Goal: Check status

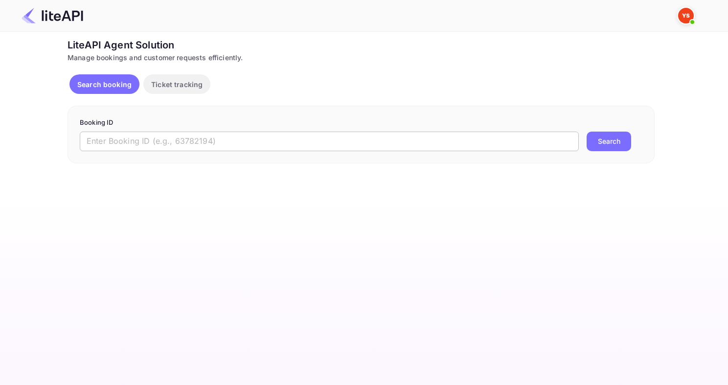
click at [137, 132] on form "Booking ID ​ Search" at bounding box center [361, 134] width 562 height 33
click at [129, 145] on input "text" at bounding box center [329, 142] width 499 height 20
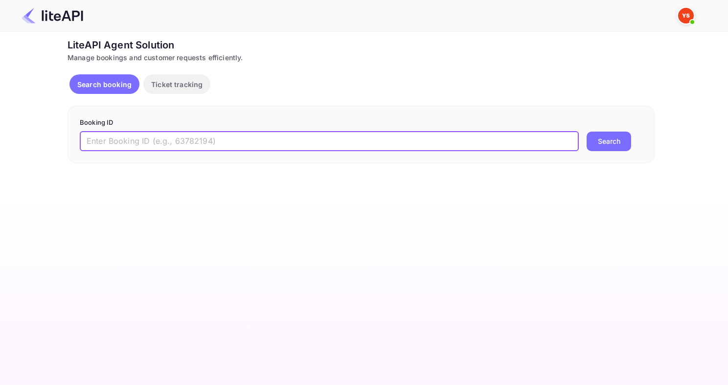
paste input "8878181"
type input "8878181"
click at [586, 132] on button "Search" at bounding box center [608, 142] width 44 height 20
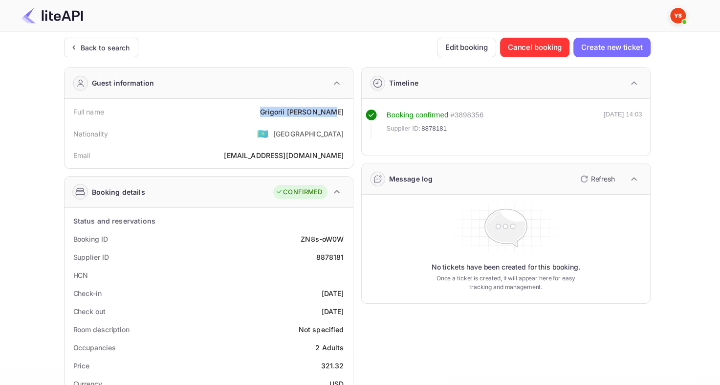
drag, startPoint x: 269, startPoint y: 111, endPoint x: 342, endPoint y: 111, distance: 72.9
click at [342, 111] on div "Full name [PERSON_NAME]" at bounding box center [208, 112] width 281 height 18
copy div "[PERSON_NAME]"
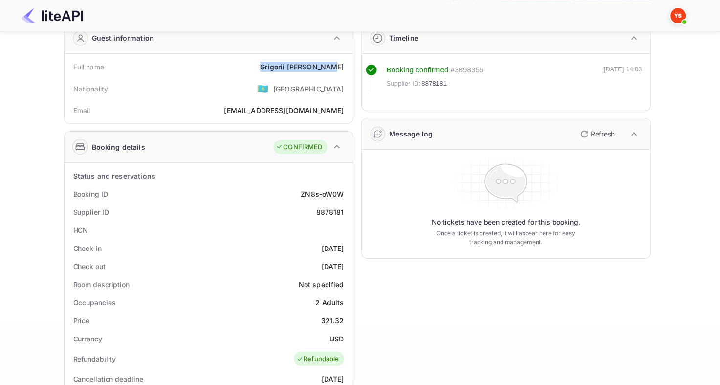
scroll to position [98, 0]
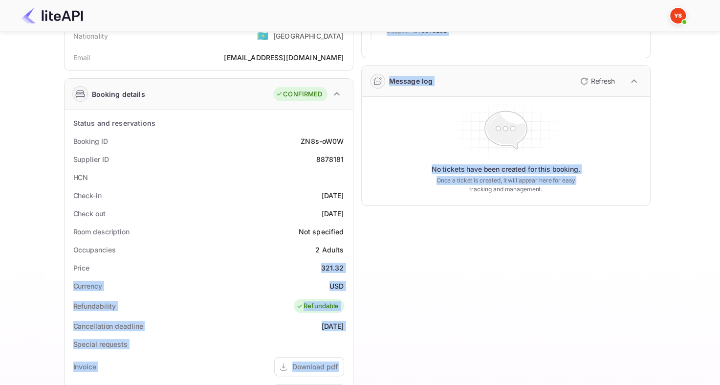
drag, startPoint x: 321, startPoint y: 269, endPoint x: 354, endPoint y: 272, distance: 32.9
click at [354, 272] on div "Guest information Full name [PERSON_NAME] Nationality 🇰🇿 [DEMOGRAPHIC_DATA] Ema…" at bounding box center [353, 281] width 595 height 641
click at [368, 270] on div "Timeline Booking confirmed # 3898356 Supplier ID: 8878181 [DATE] 14:03 Message …" at bounding box center [502, 281] width 297 height 641
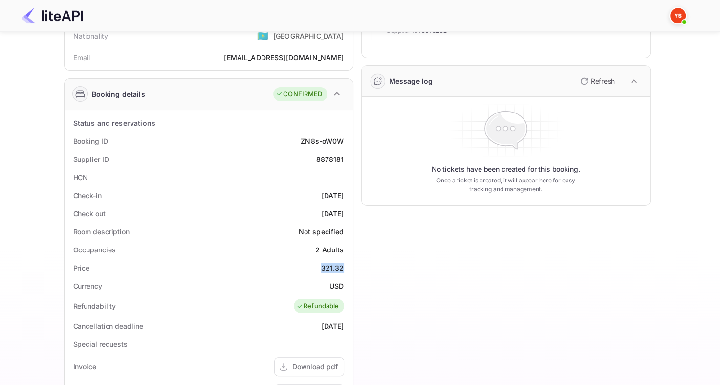
drag, startPoint x: 319, startPoint y: 266, endPoint x: 345, endPoint y: 267, distance: 26.0
click at [345, 267] on div "Price 321.32" at bounding box center [208, 268] width 281 height 18
copy div "321.32"
click at [327, 162] on div "8878181" at bounding box center [330, 159] width 28 height 10
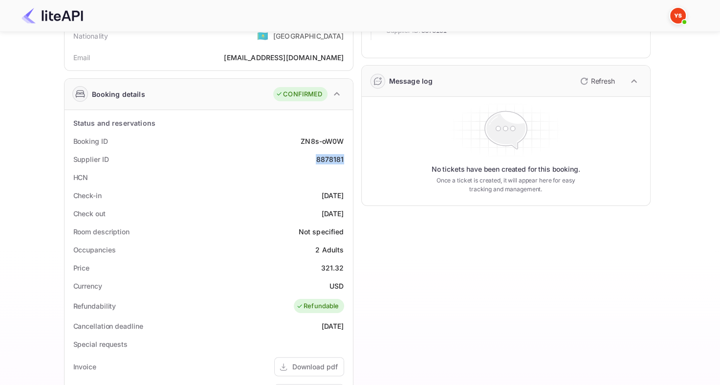
copy div "8878181"
